Goal: Check status: Check status

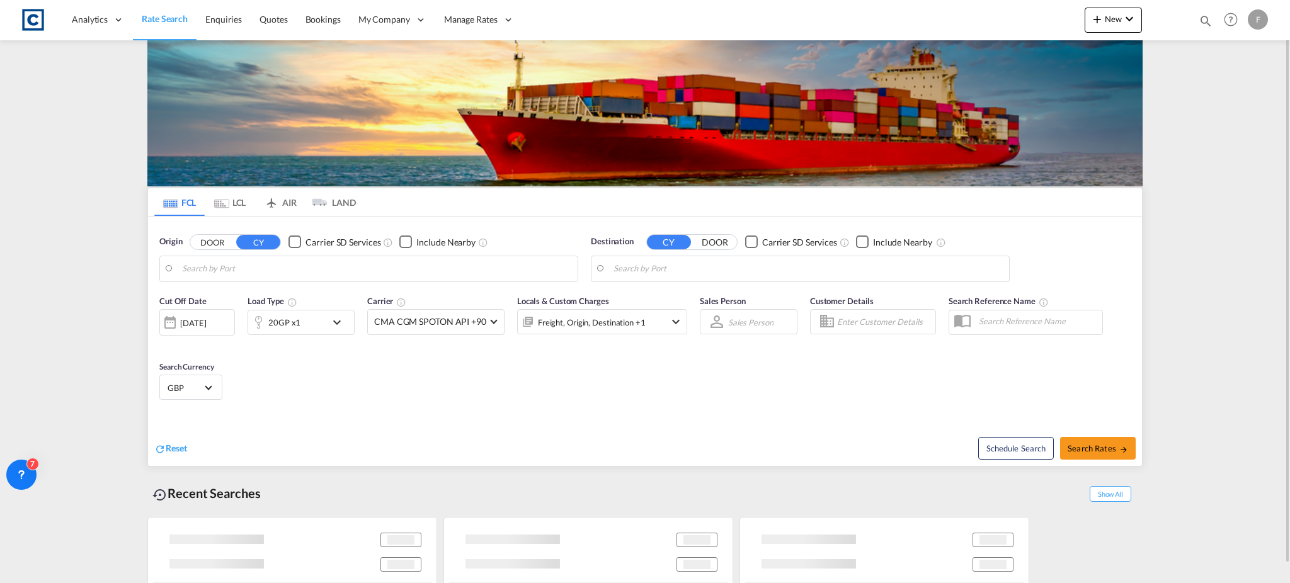
type input "GB-GL15, [GEOGRAPHIC_DATA][PERSON_NAME]"
type input "[GEOGRAPHIC_DATA], BHBAH"
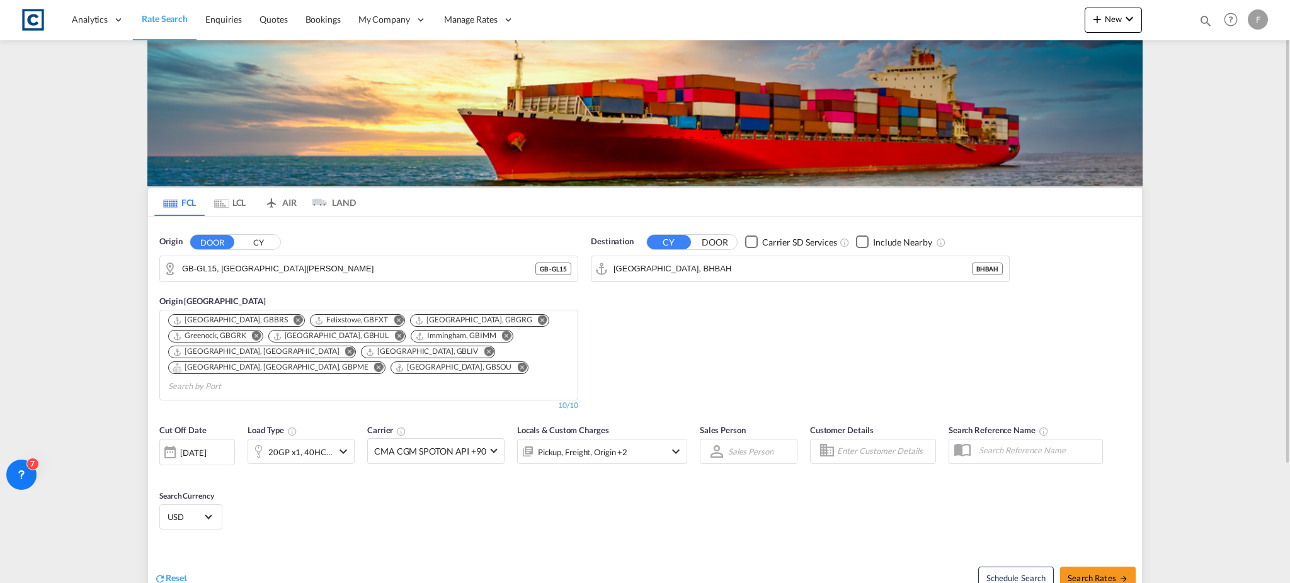
click at [1195, 21] on div "Bookings Quotes Enquiries Help Resources Product Release F My Profile Logout" at bounding box center [1232, 19] width 80 height 39
click at [1203, 23] on md-icon "icon-magnify" at bounding box center [1206, 21] width 14 height 14
click at [988, 16] on select "Bookings Quotes Enquiries" at bounding box center [1005, 20] width 60 height 23
select select "Quotes"
click at [975, 9] on select "Bookings Quotes Enquiries" at bounding box center [1005, 20] width 60 height 23
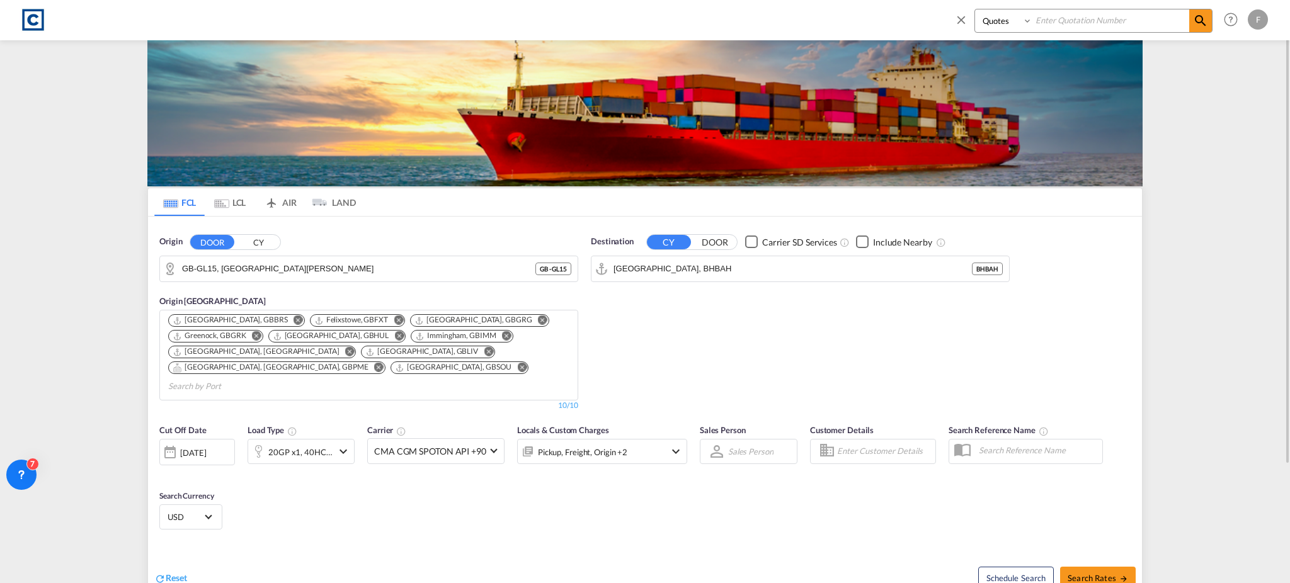
drag, startPoint x: 1071, startPoint y: 20, endPoint x: 1110, endPoint y: 20, distance: 38.4
click at [1071, 20] on input at bounding box center [1111, 20] width 157 height 22
paste input "CAD000009729"
type input "CAD000009729"
click at [1200, 25] on md-icon "icon-magnify" at bounding box center [1200, 20] width 15 height 15
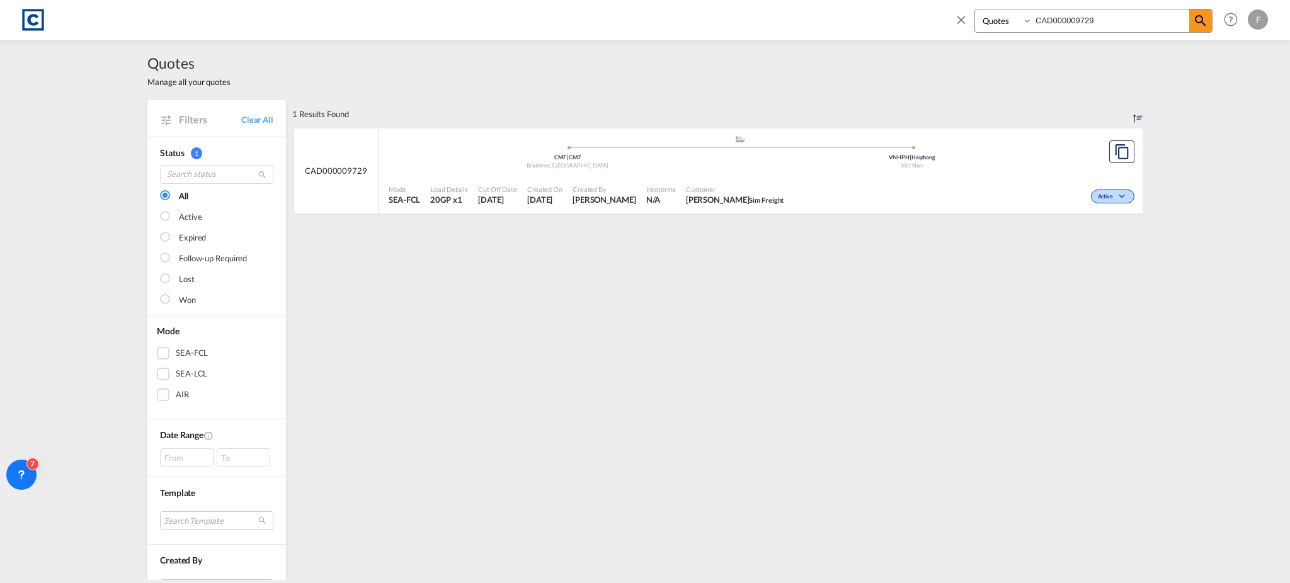
click at [1133, 195] on div "Mode SEA-FCL Load Details 20GP x1 Cut Off Date [DATE] Created On [DATE] Created…" at bounding box center [761, 195] width 764 height 38
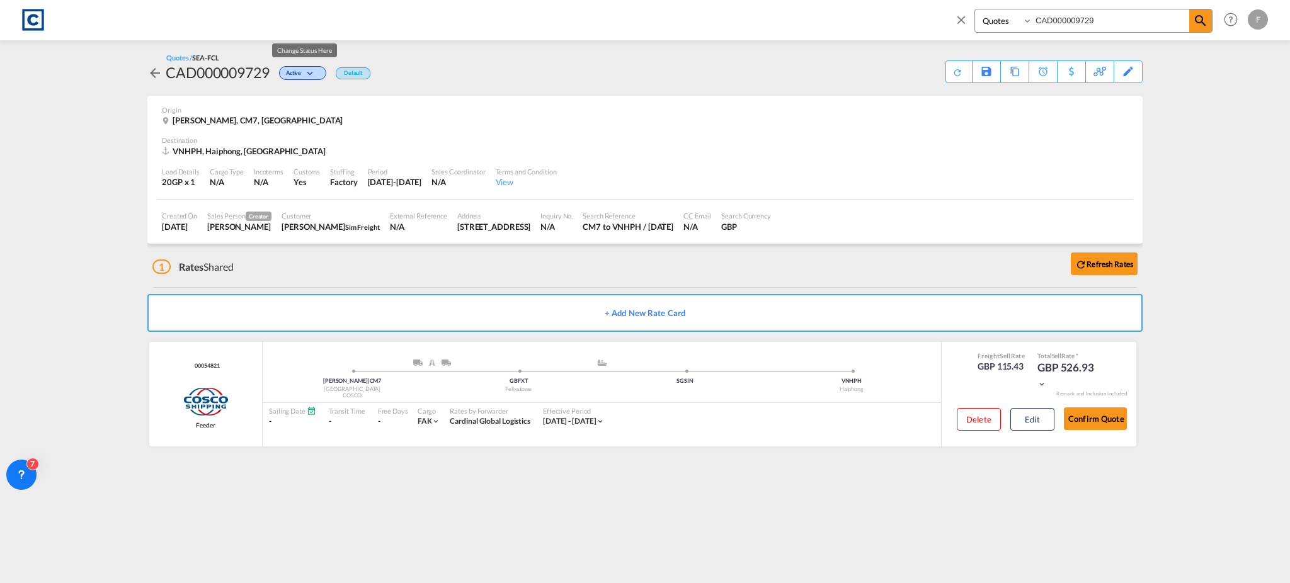
click at [304, 74] on span "Active" at bounding box center [295, 75] width 18 height 12
click at [280, 125] on span "Won" at bounding box center [286, 127] width 32 height 14
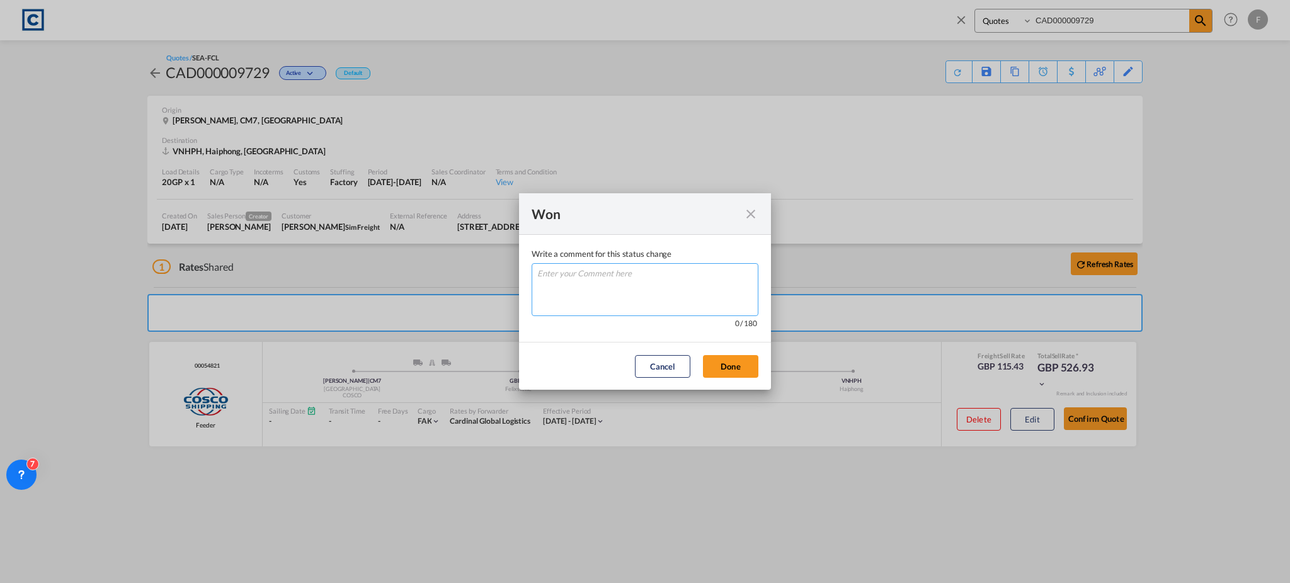
click at [615, 301] on textarea "Write a comment ..." at bounding box center [645, 289] width 227 height 53
type textarea "W"
click at [727, 367] on button "Done" at bounding box center [730, 366] width 55 height 23
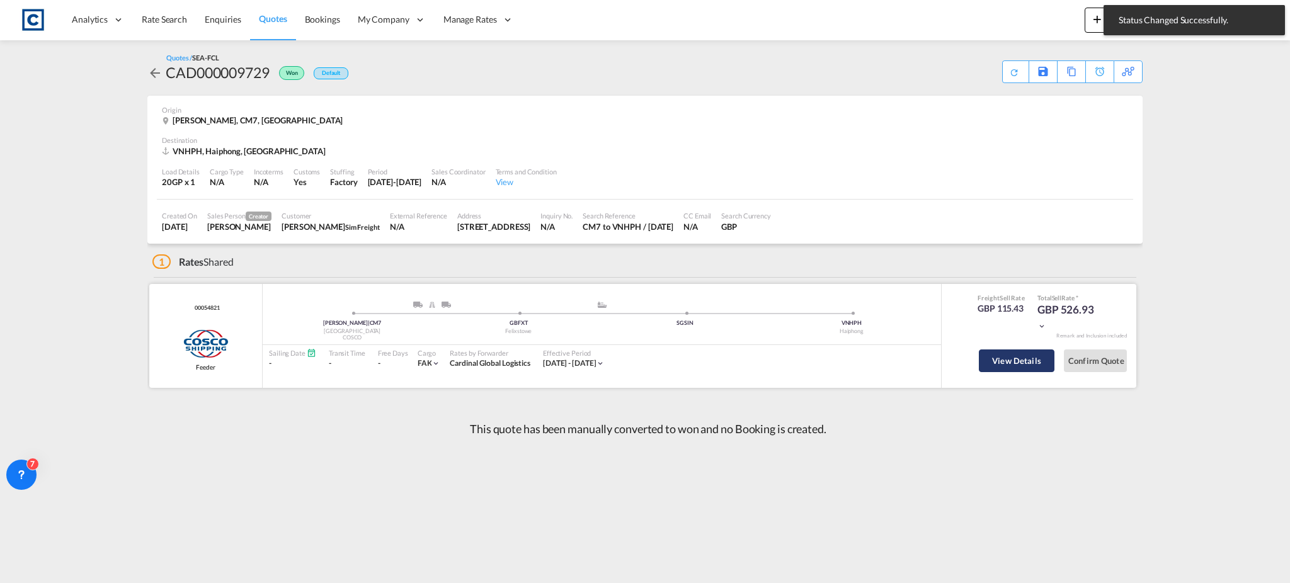
click at [1009, 364] on button "View Details" at bounding box center [1017, 361] width 76 height 23
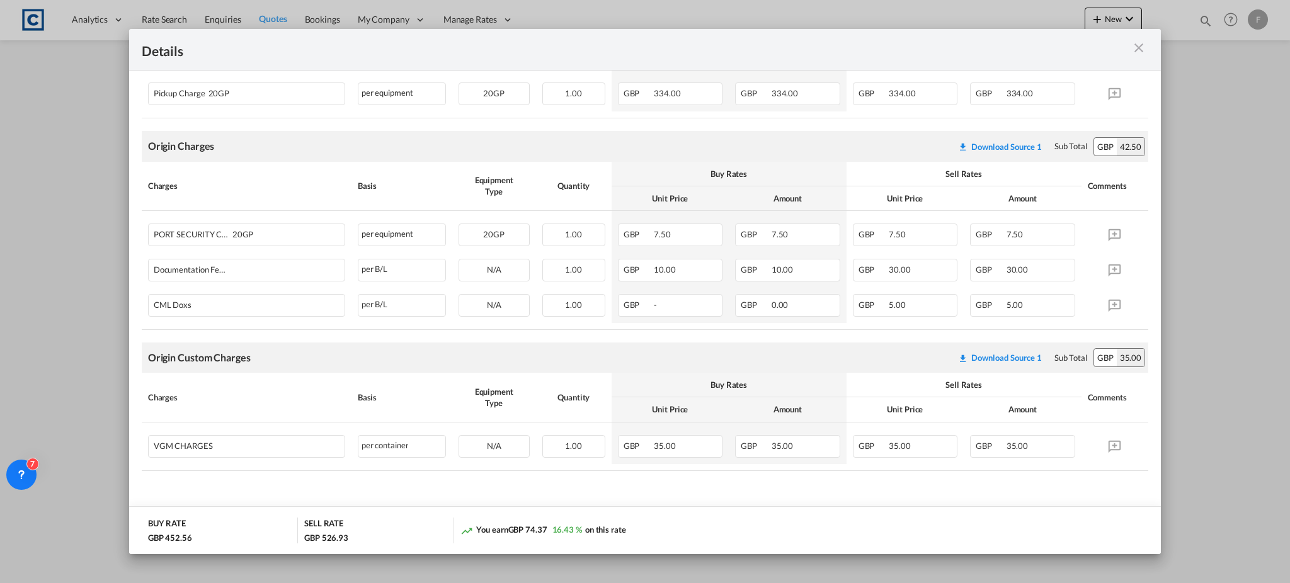
scroll to position [565, 0]
